Goal: Information Seeking & Learning: Learn about a topic

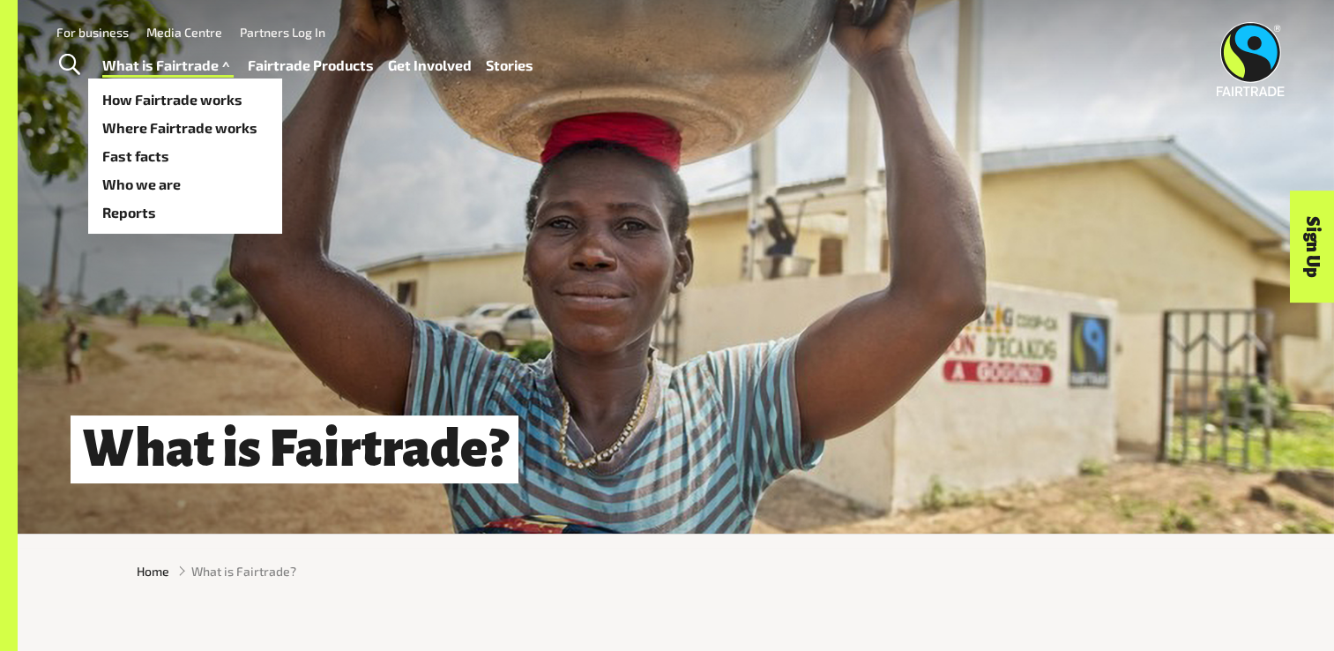
click at [194, 63] on link "What is Fairtrade" at bounding box center [167, 66] width 131 height 26
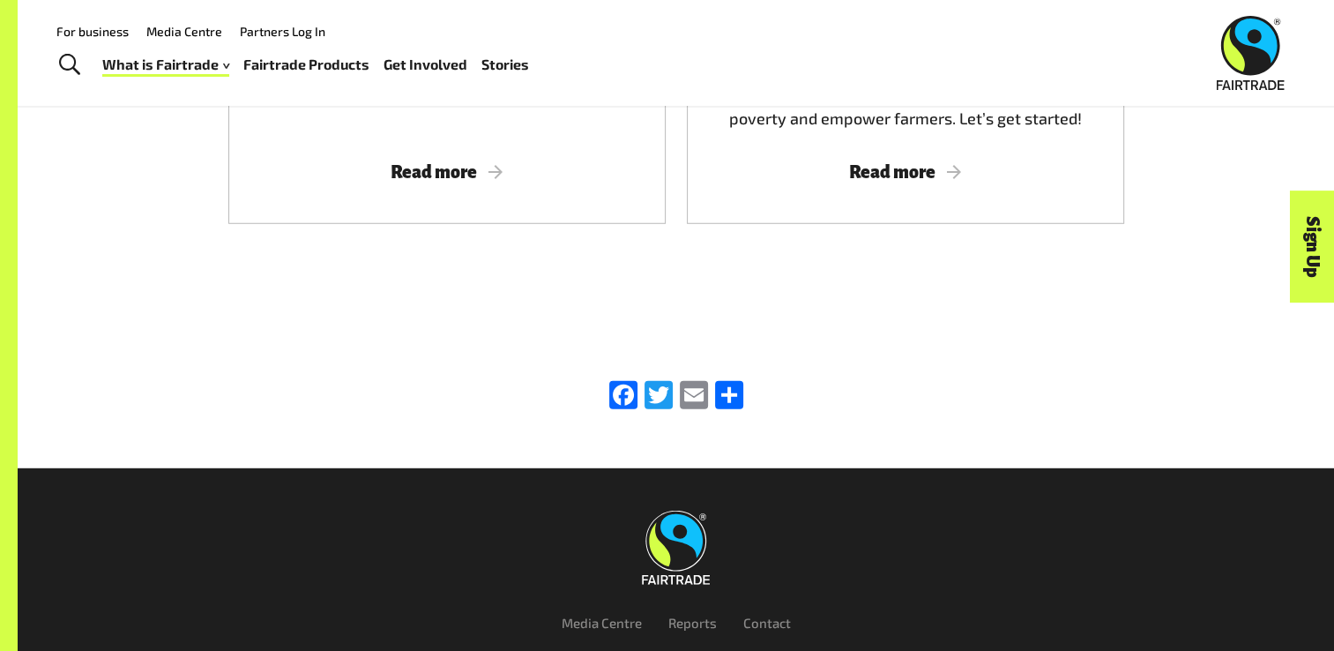
scroll to position [4885, 0]
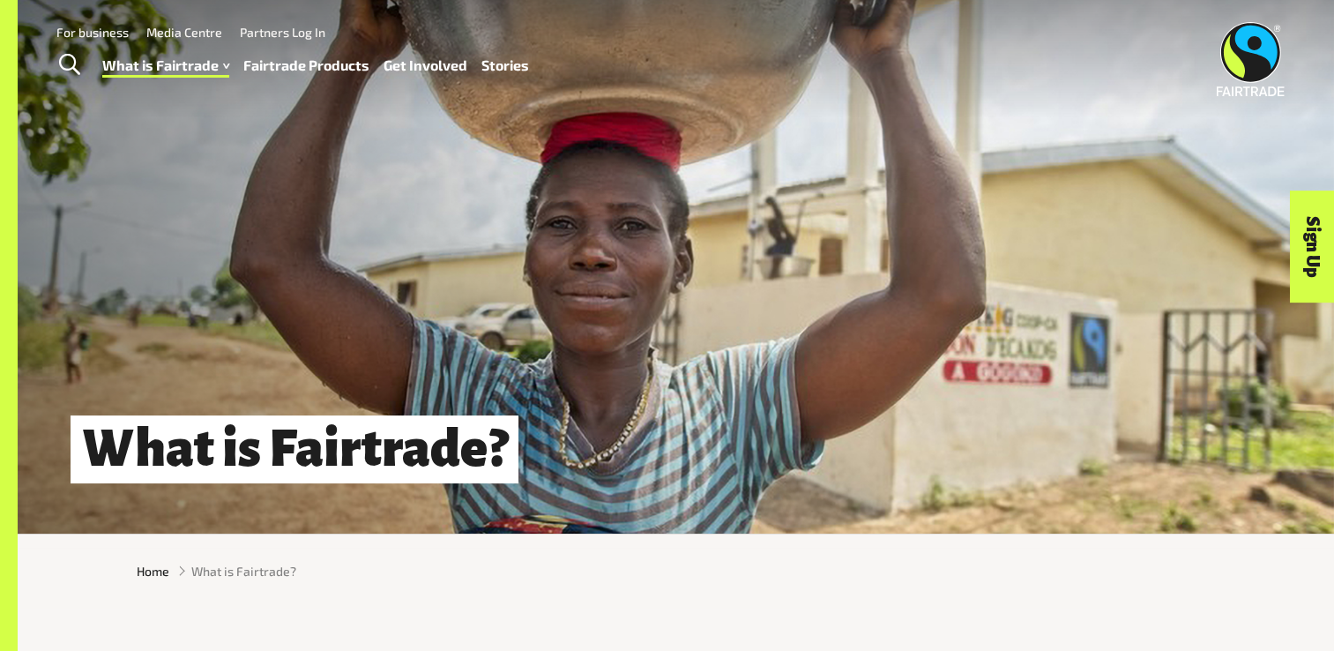
click at [46, 51] on div at bounding box center [70, 65] width 63 height 44
click at [54, 56] on link "Toggle Search" at bounding box center [69, 65] width 43 height 44
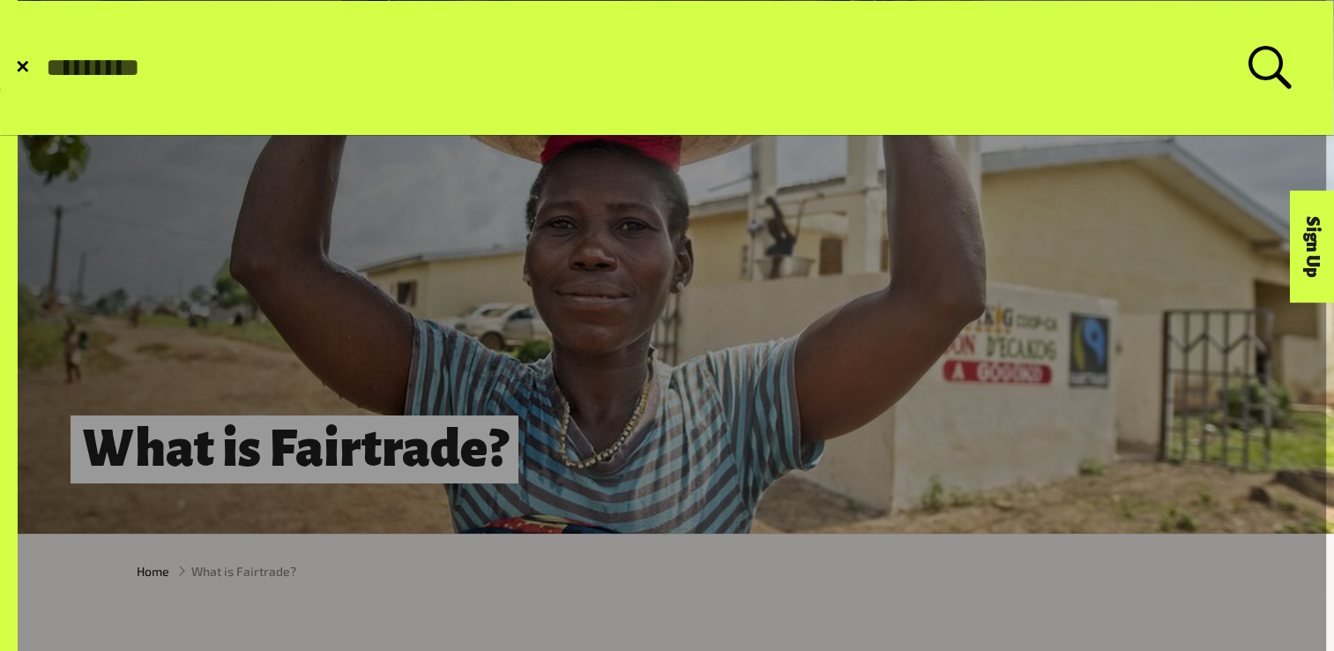
click at [99, 71] on input "Search for:" at bounding box center [646, 68] width 1204 height 30
type input "****"
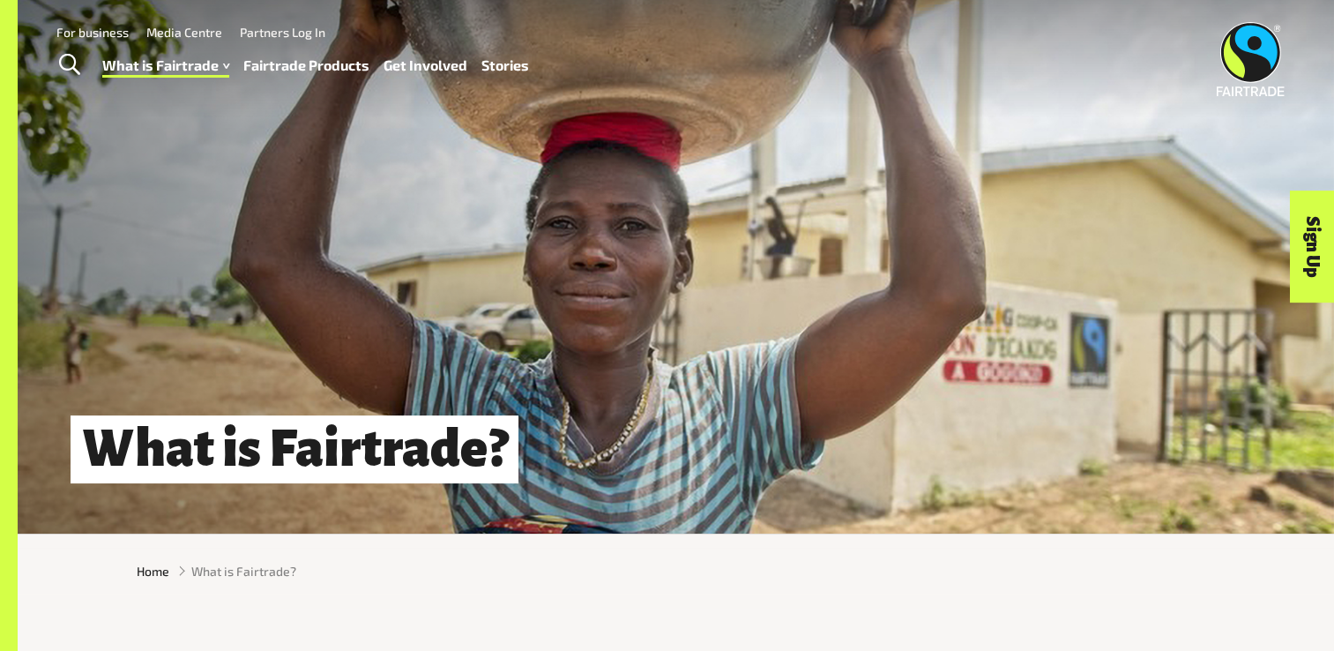
click at [57, 63] on link "Toggle Search" at bounding box center [69, 65] width 43 height 44
